Goal: Entertainment & Leisure: Consume media (video, audio)

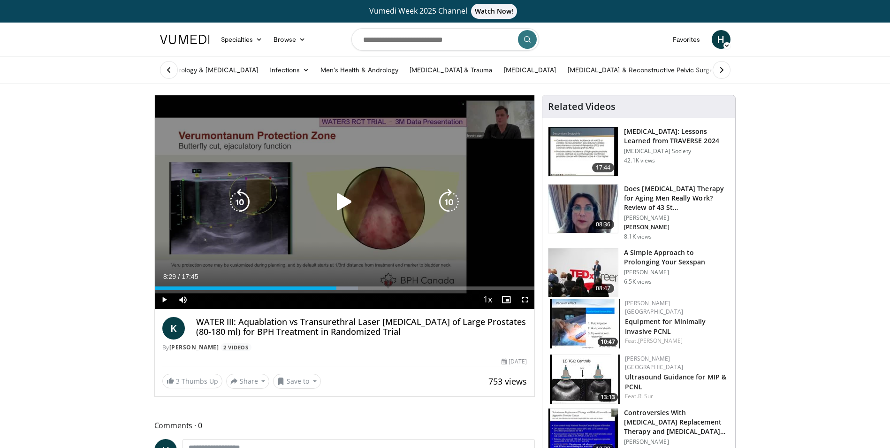
click at [340, 200] on icon "Video Player" at bounding box center [344, 202] width 26 height 26
